Goal: Transaction & Acquisition: Subscribe to service/newsletter

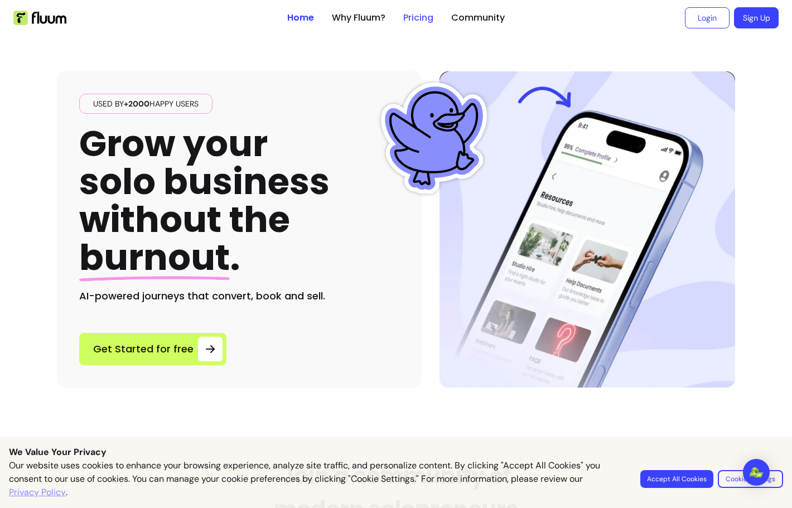
click at [412, 22] on link "Pricing" at bounding box center [418, 17] width 30 height 13
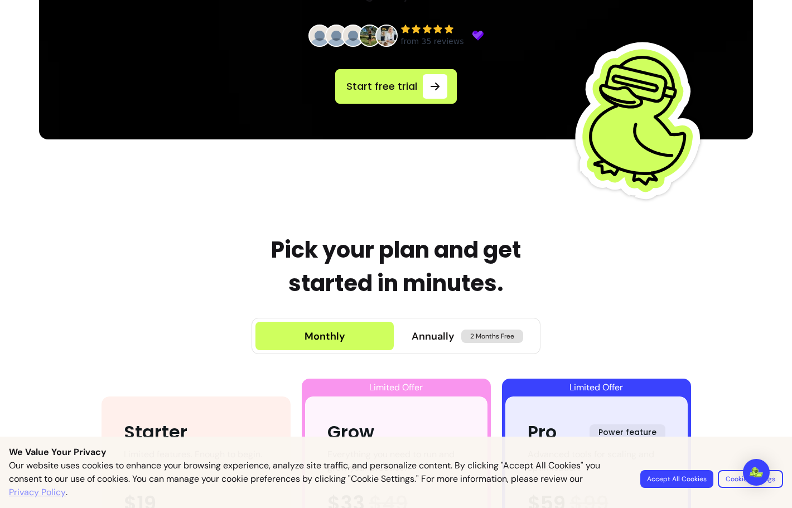
scroll to position [287, 0]
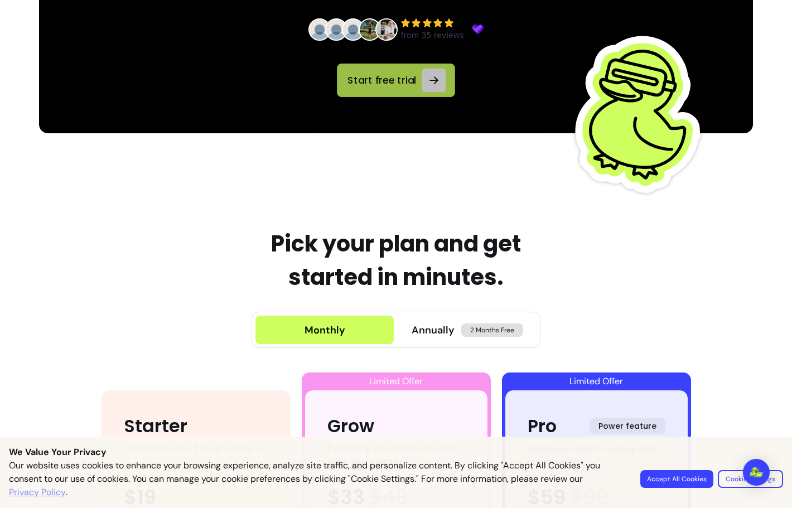
click at [402, 85] on span "Start free trial" at bounding box center [381, 80] width 71 height 15
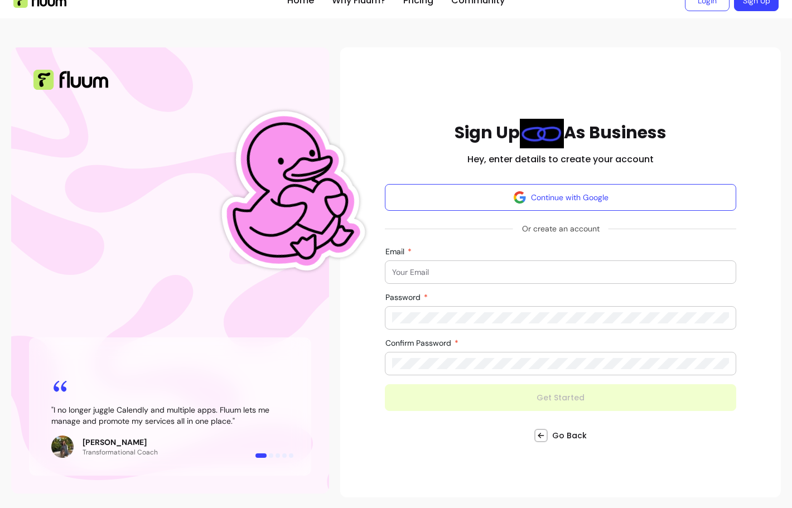
scroll to position [18, 0]
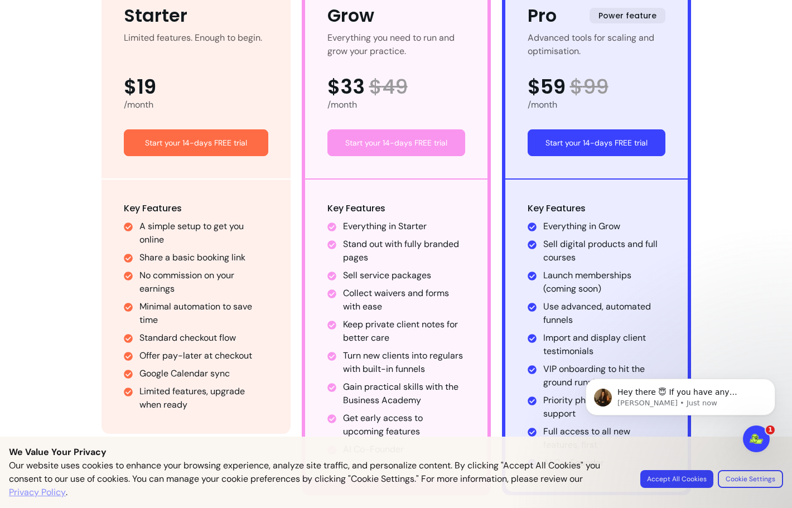
scroll to position [706, 0]
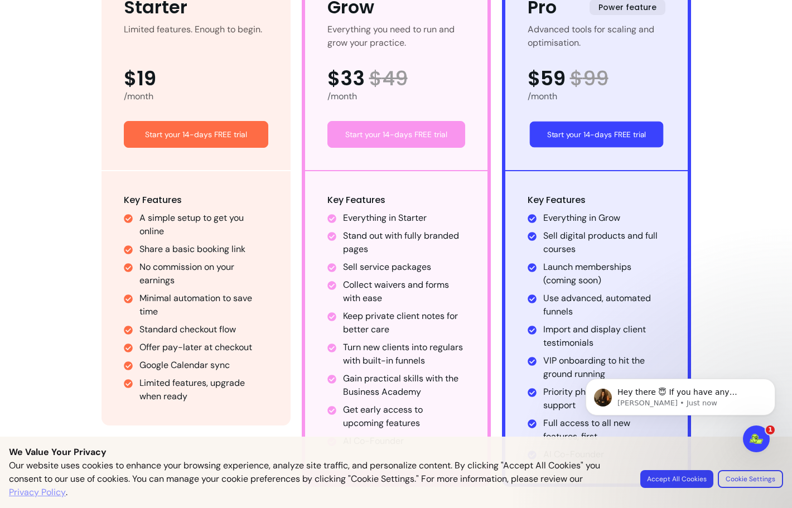
click at [620, 139] on link "Start your 14-days FREE trial" at bounding box center [596, 135] width 134 height 26
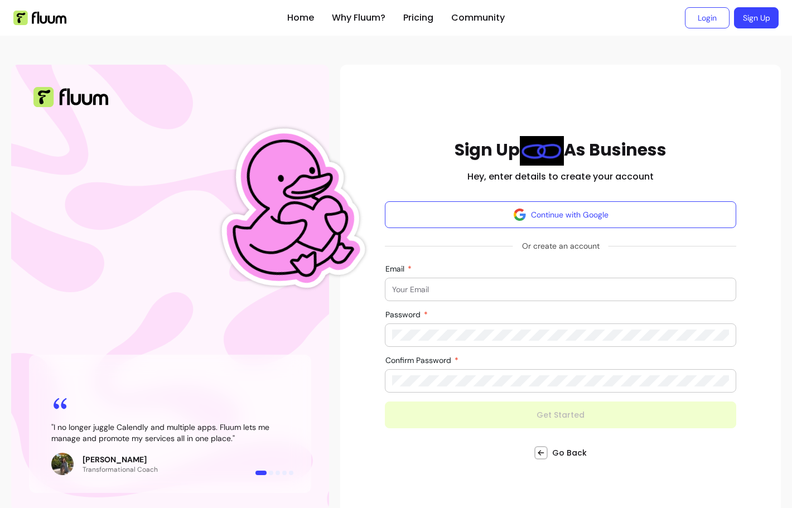
drag, startPoint x: 533, startPoint y: 278, endPoint x: 598, endPoint y: 369, distance: 111.9
click at [598, 369] on form "Continue with Google Or create an account Email Password Confirm Password Get S…" at bounding box center [560, 314] width 351 height 227
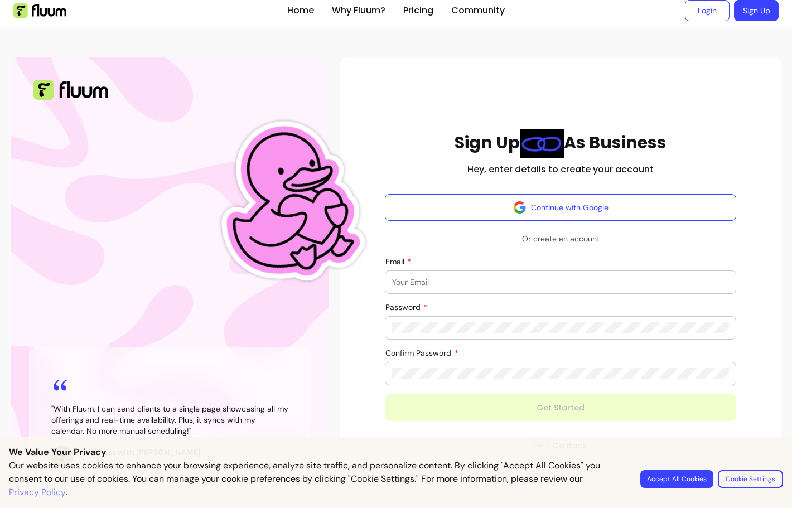
scroll to position [18, 0]
